Goal: Task Accomplishment & Management: Complete application form

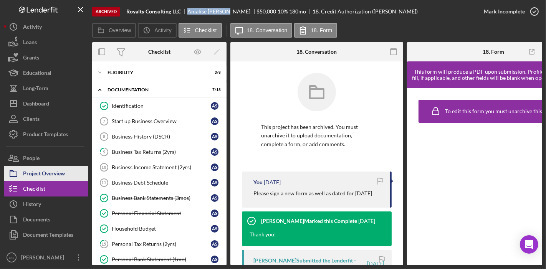
click at [43, 174] on div "Project Overview" at bounding box center [44, 174] width 42 height 17
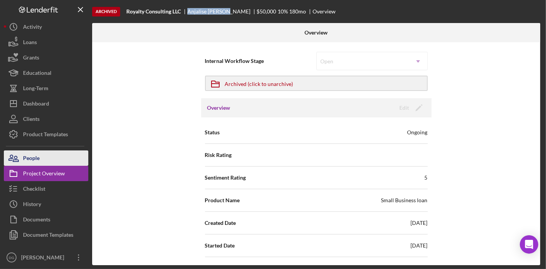
click at [45, 153] on button "People" at bounding box center [46, 158] width 85 height 15
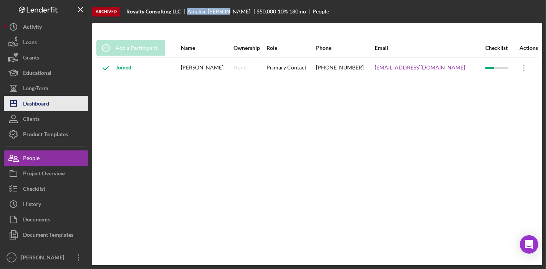
click at [39, 106] on div "Dashboard" at bounding box center [36, 104] width 26 height 17
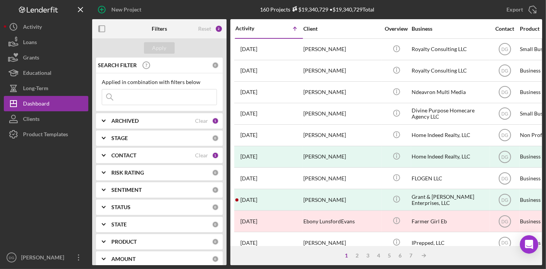
click at [168, 120] on div "ARCHIVED" at bounding box center [153, 121] width 84 height 6
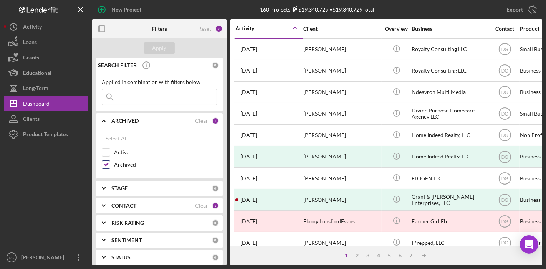
click at [108, 164] on input "Archived" at bounding box center [106, 165] width 8 height 8
checkbox input "false"
click at [106, 149] on input "Active" at bounding box center [106, 153] width 8 height 8
checkbox input "true"
click at [153, 48] on div "Apply" at bounding box center [160, 48] width 14 height 12
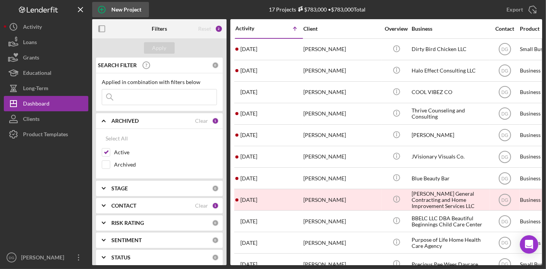
click at [101, 8] on icon "button" at bounding box center [101, 9] width 19 height 19
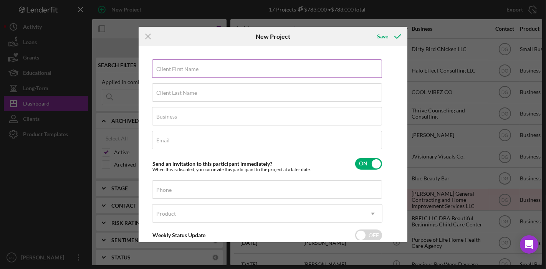
click at [191, 72] on input "Client First Name" at bounding box center [267, 69] width 230 height 18
type input "d"
type input "[PERSON_NAME]"
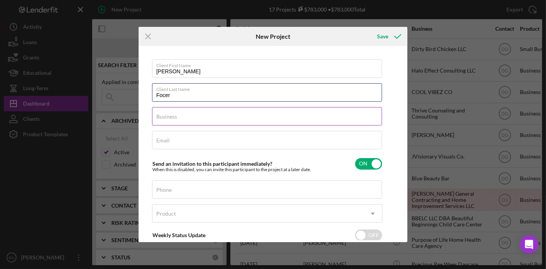
type input "Focer"
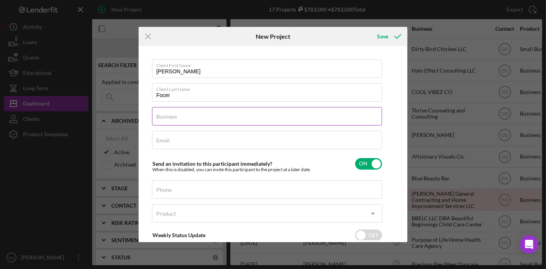
click at [171, 120] on label "Business" at bounding box center [166, 117] width 21 height 6
click at [171, 120] on input "Business" at bounding box center [267, 116] width 230 height 18
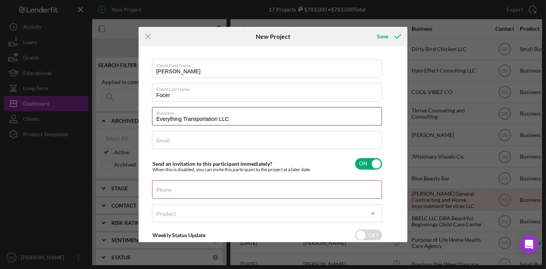
type input "Everything Transportation LLC"
click at [171, 198] on input "Phone" at bounding box center [267, 190] width 230 height 18
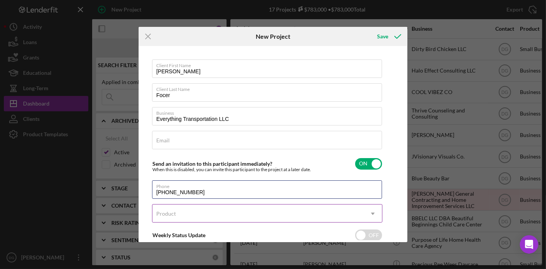
type input "[PHONE_NUMBER]"
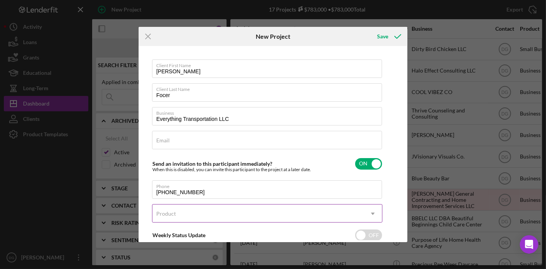
click at [192, 208] on div "Product" at bounding box center [258, 214] width 211 height 18
